Goal: Task Accomplishment & Management: Use online tool/utility

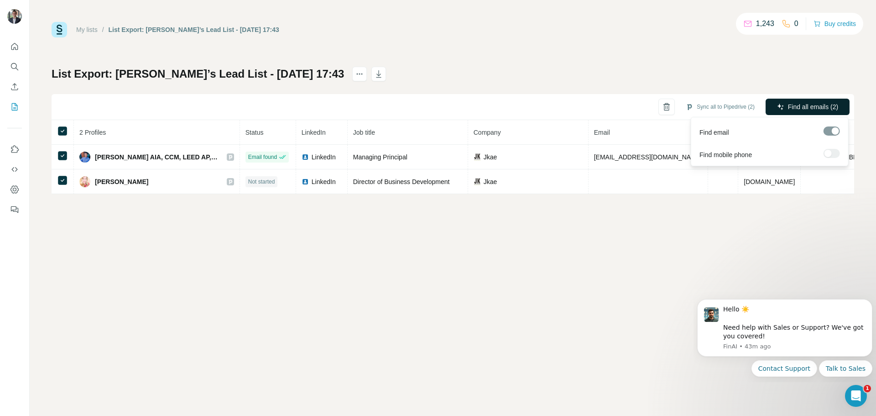
click at [783, 100] on button "Find all emails (2)" at bounding box center [808, 107] width 84 height 16
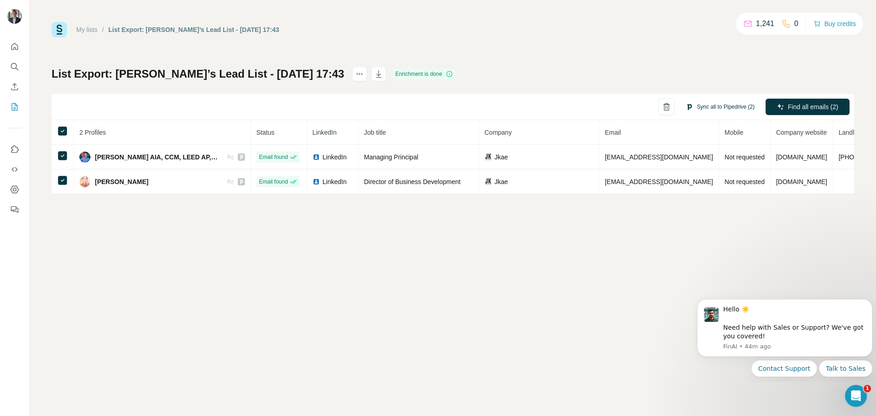
drag, startPoint x: 711, startPoint y: 107, endPoint x: 702, endPoint y: 102, distance: 10.6
click at [712, 108] on button "Sync all to Pipedrive (2)" at bounding box center [720, 107] width 82 height 14
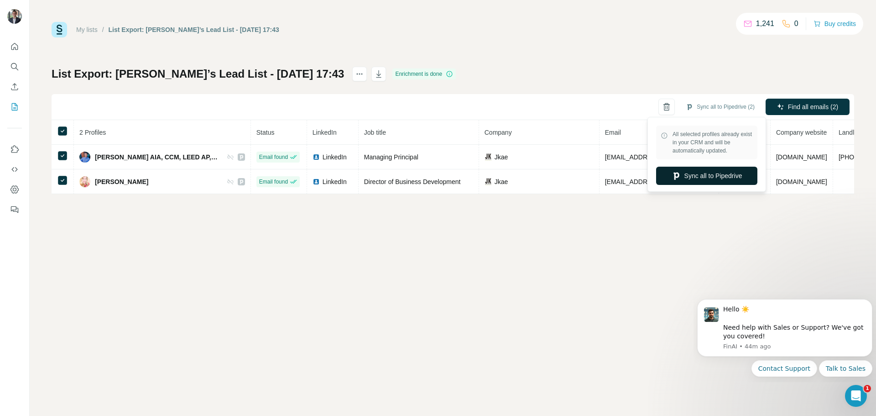
click at [718, 177] on button "Sync all to Pipedrive" at bounding box center [706, 176] width 101 height 18
